Goal: Ask a question

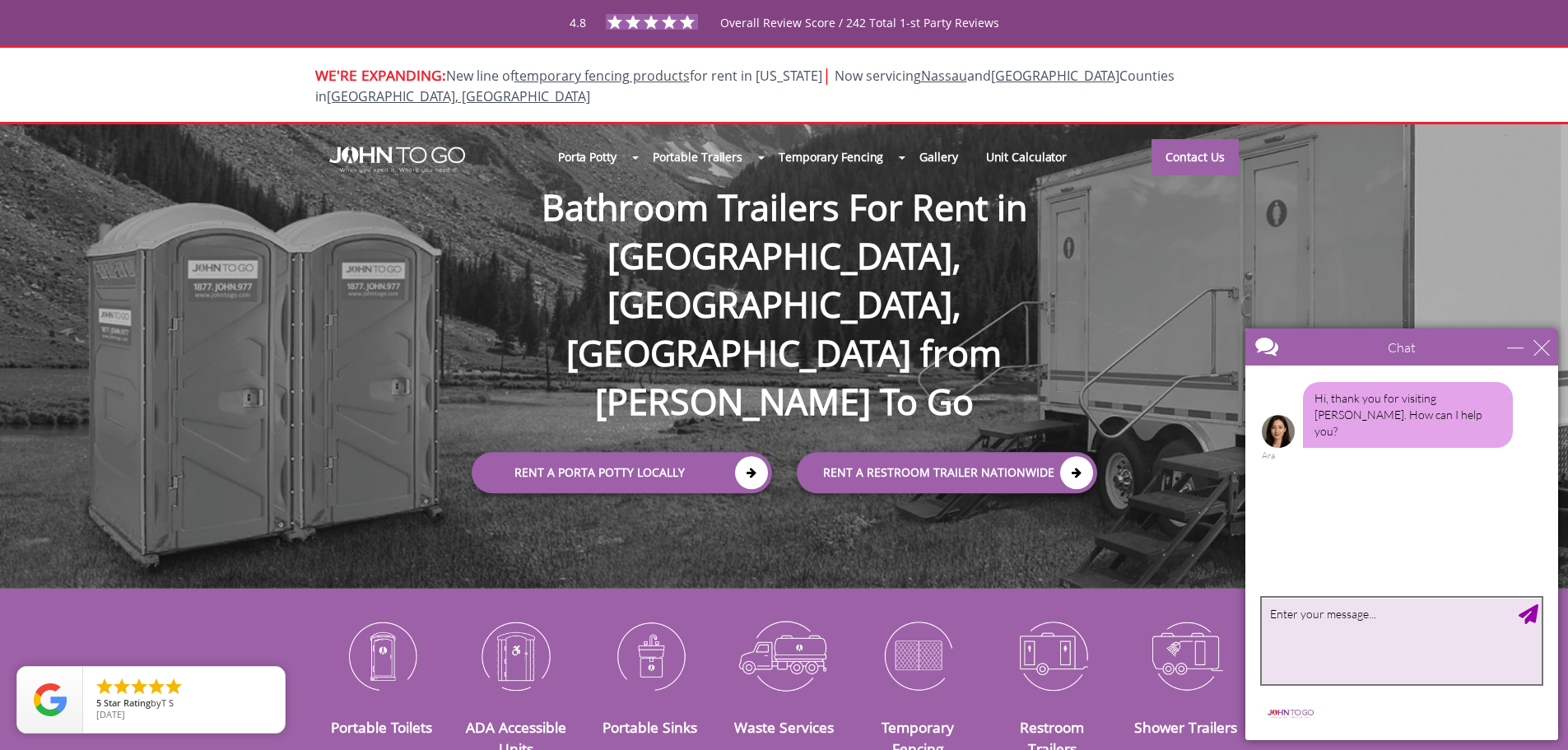
click at [1333, 643] on textarea "type your message" at bounding box center [1402, 640] width 280 height 86
type textarea "howdy there. are you selling the business"
type textarea "h"
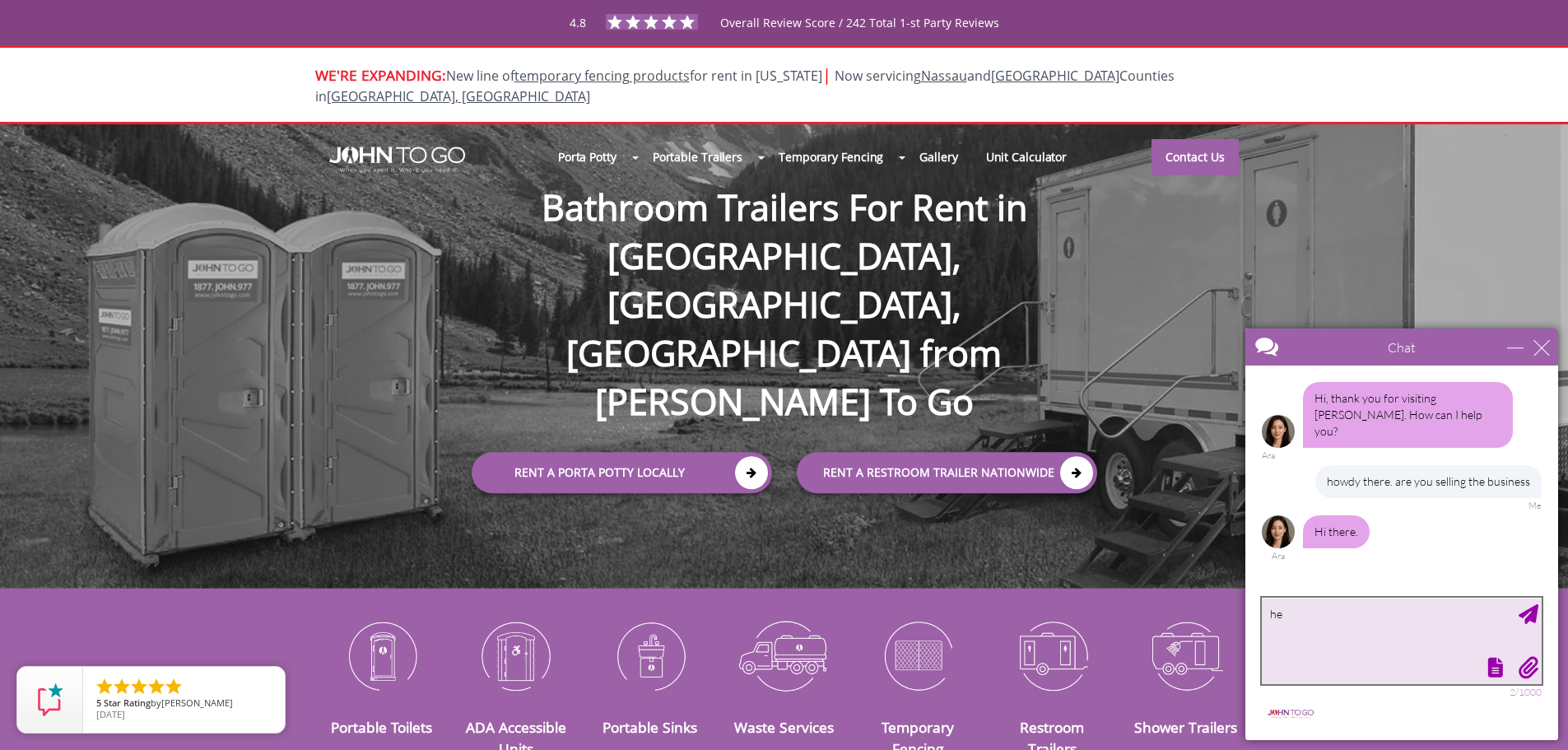
type textarea "hey"
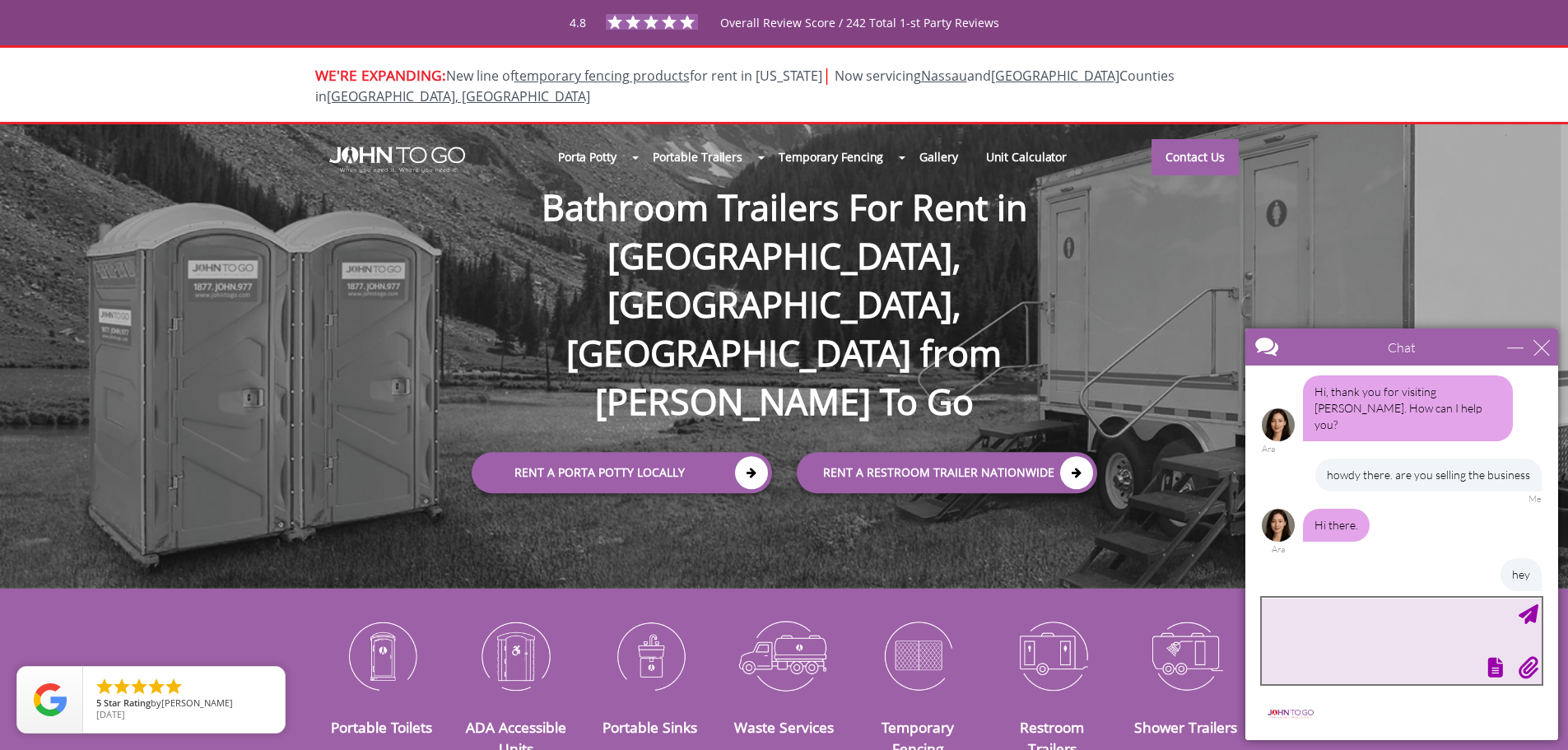
scroll to position [56, 0]
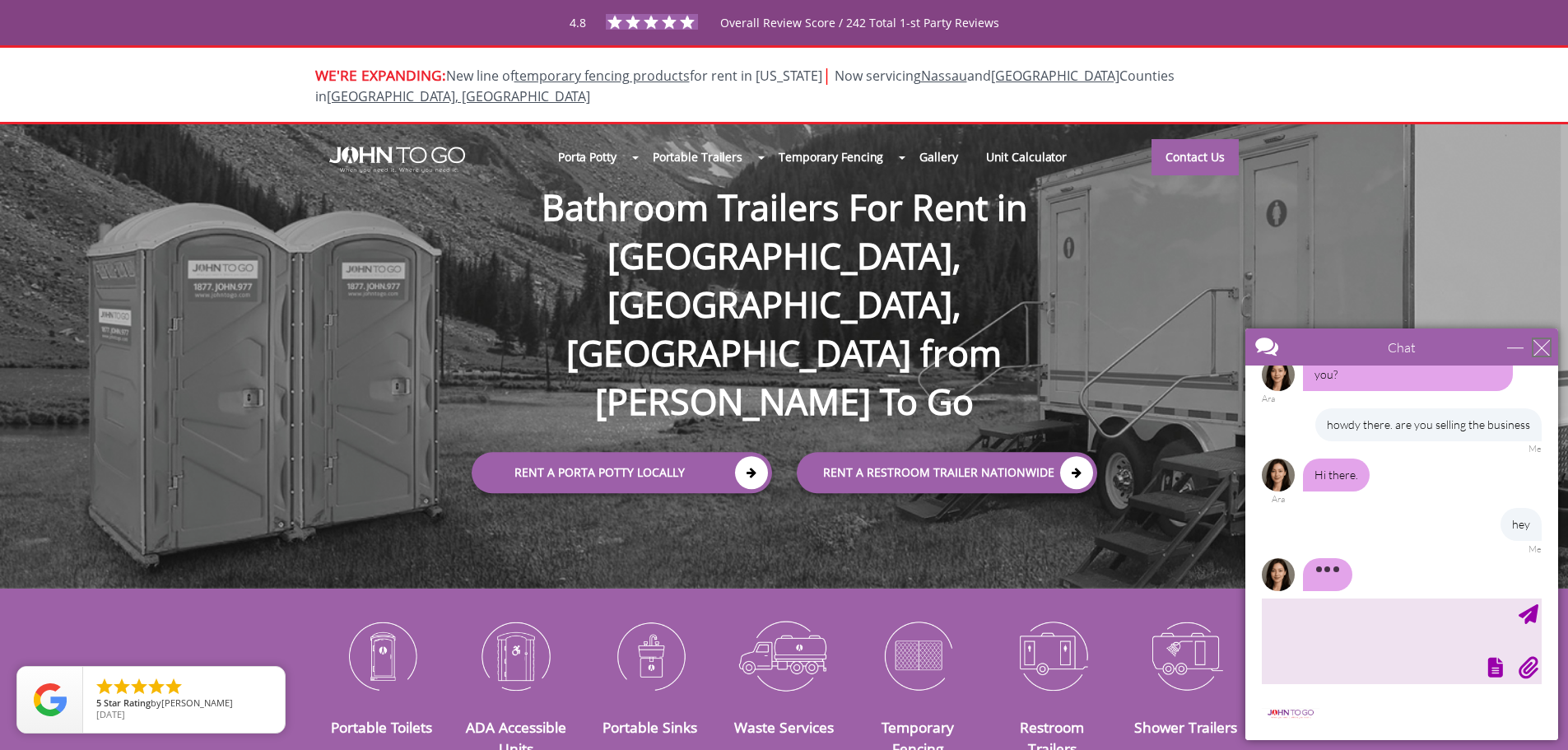
click at [1538, 346] on div "close" at bounding box center [1542, 347] width 16 height 16
type input "Continue Chat"
type input "End Chat"
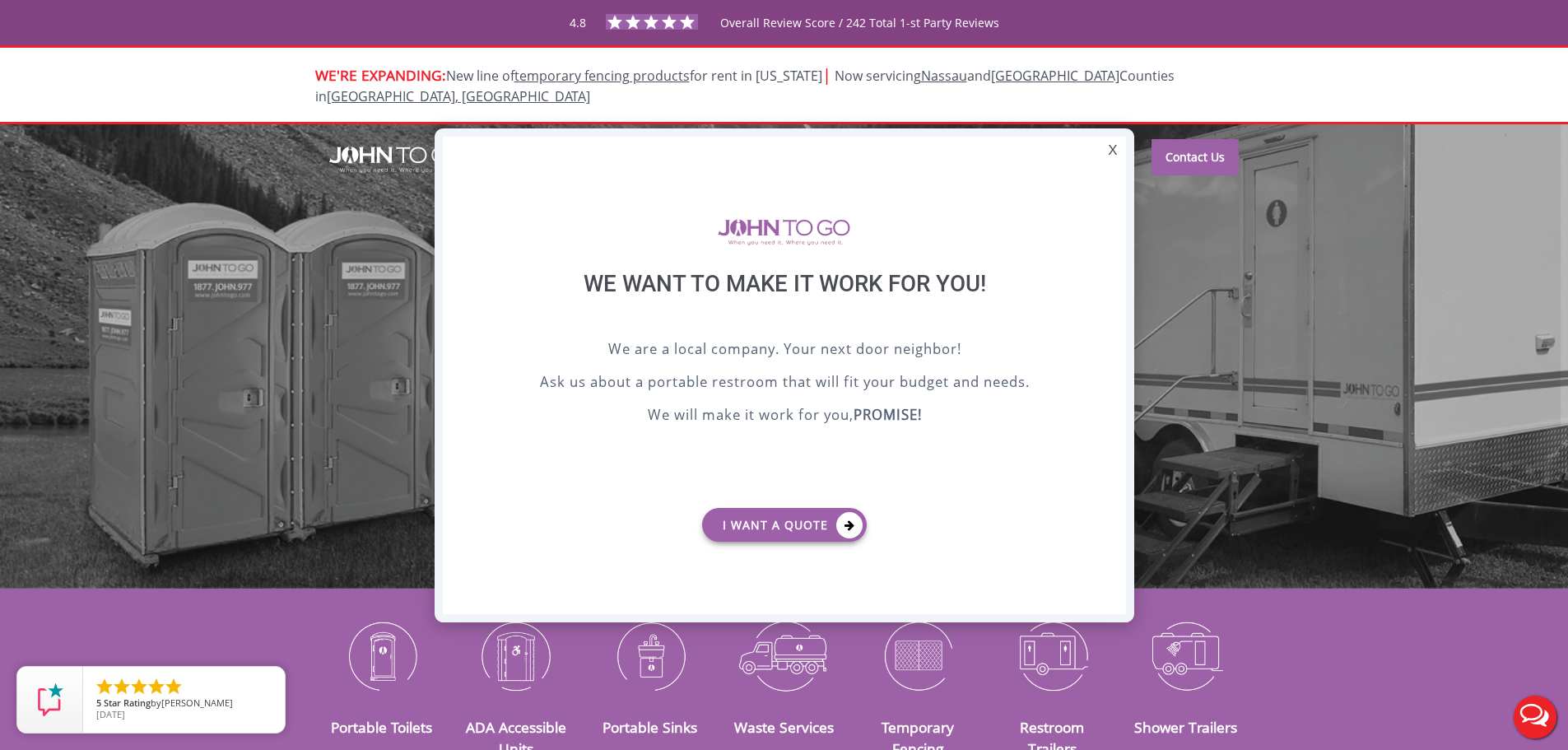
scroll to position [0, 0]
click at [1106, 150] on div "X" at bounding box center [1112, 150] width 25 height 28
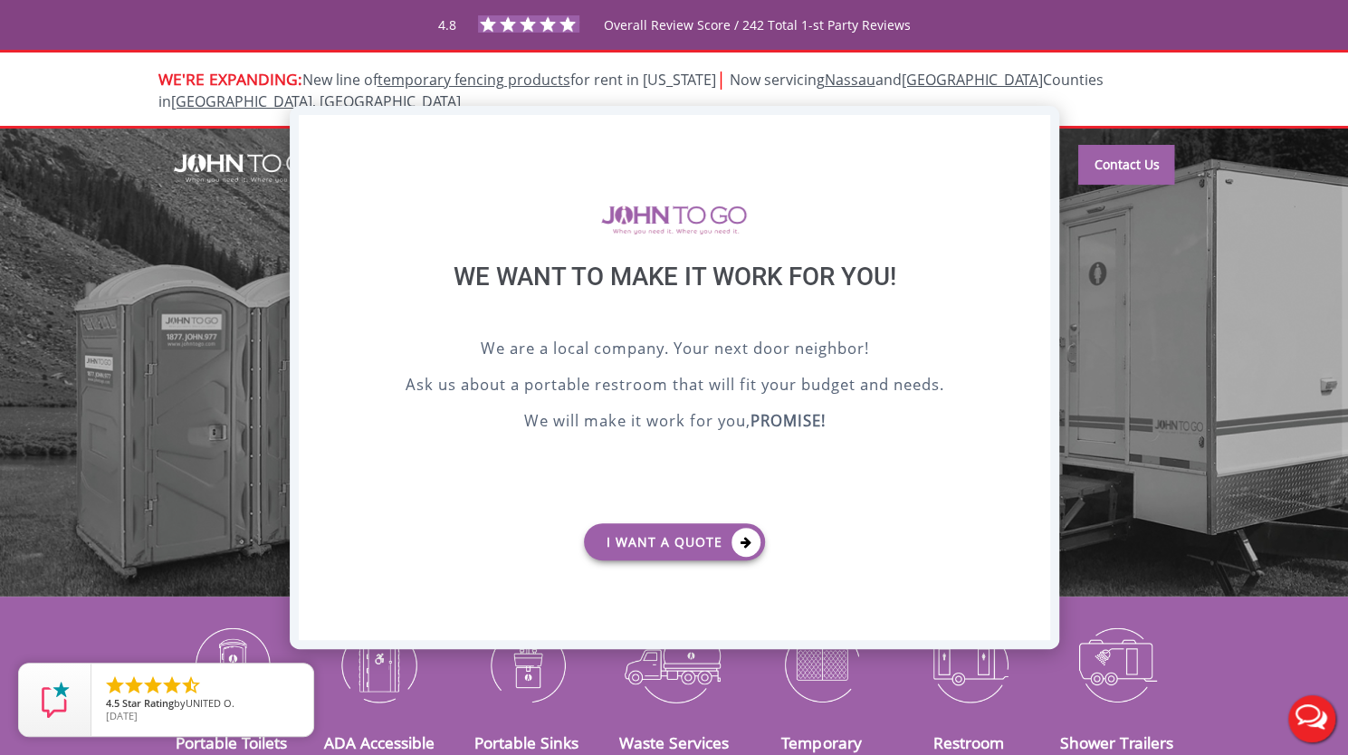
click at [1041, 125] on div "X" at bounding box center [1035, 130] width 28 height 31
